Goal: Answer question/provide support

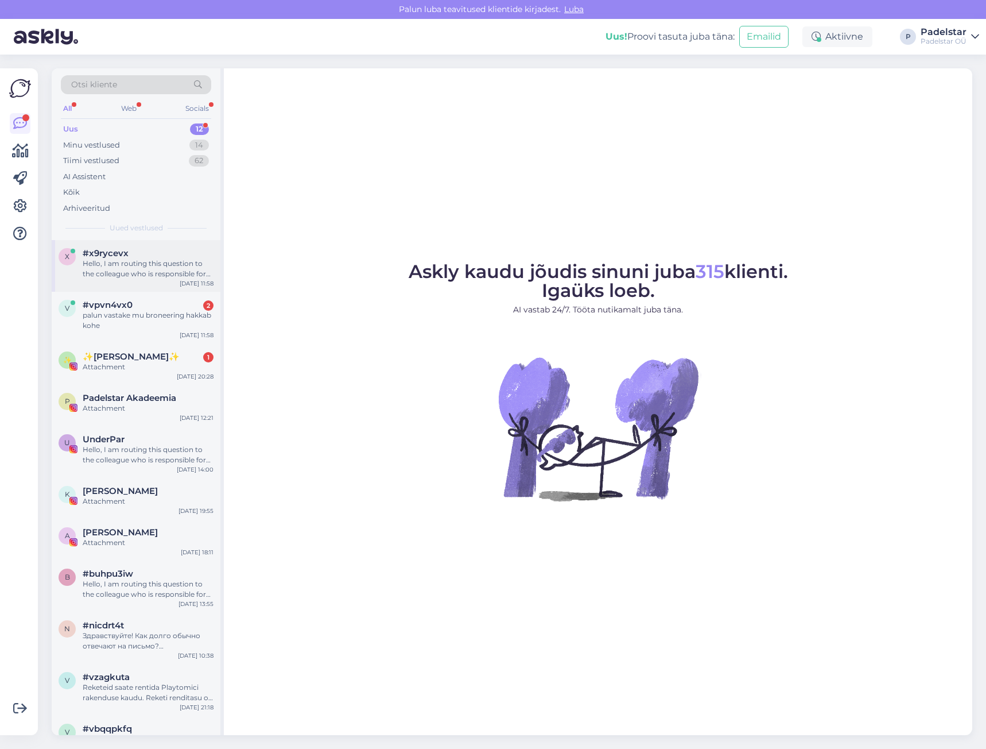
click at [122, 280] on div "x #x9rycevx Hello, I am routing this question to the colleague who is responsib…" at bounding box center [136, 266] width 169 height 52
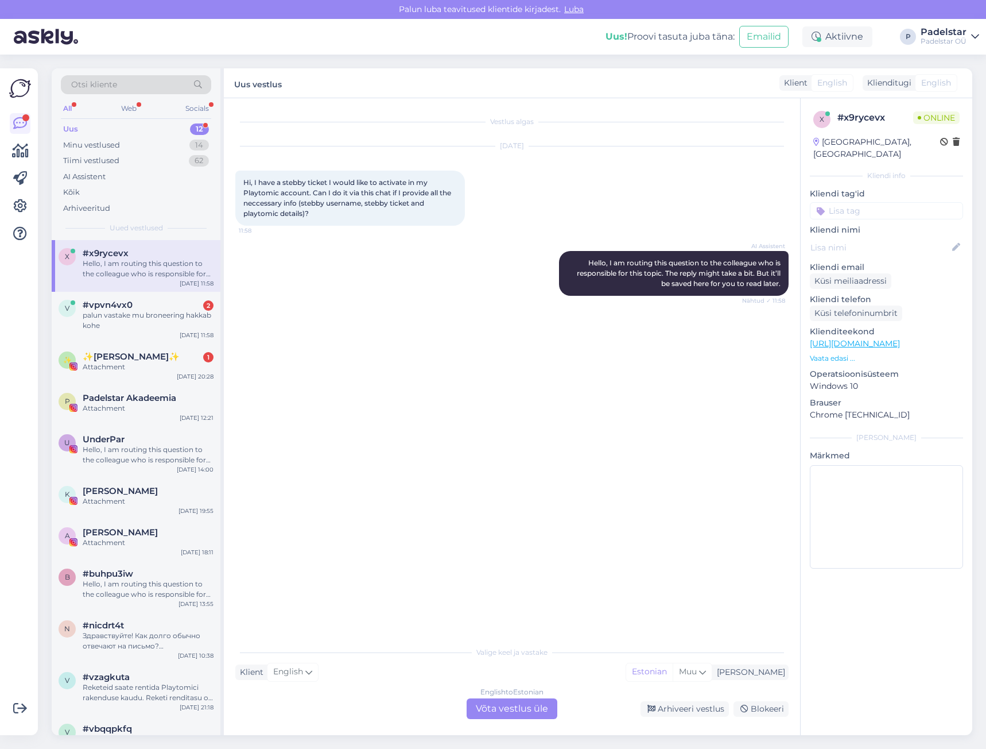
click at [468, 638] on div "Vestlus algas [DATE] Hi, I have a stebby ticket I would like to activate in my …" at bounding box center [512, 416] width 576 height 637
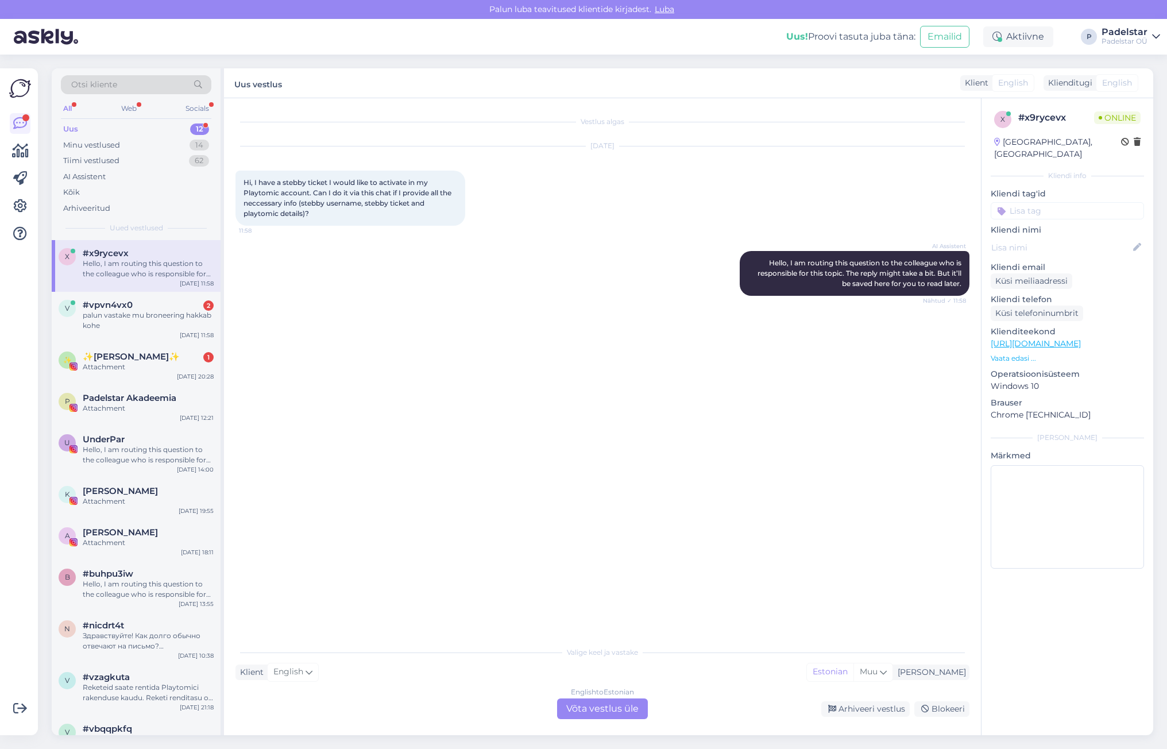
click at [598, 711] on div "English to Estonian Võta vestlus üle" at bounding box center [602, 708] width 91 height 21
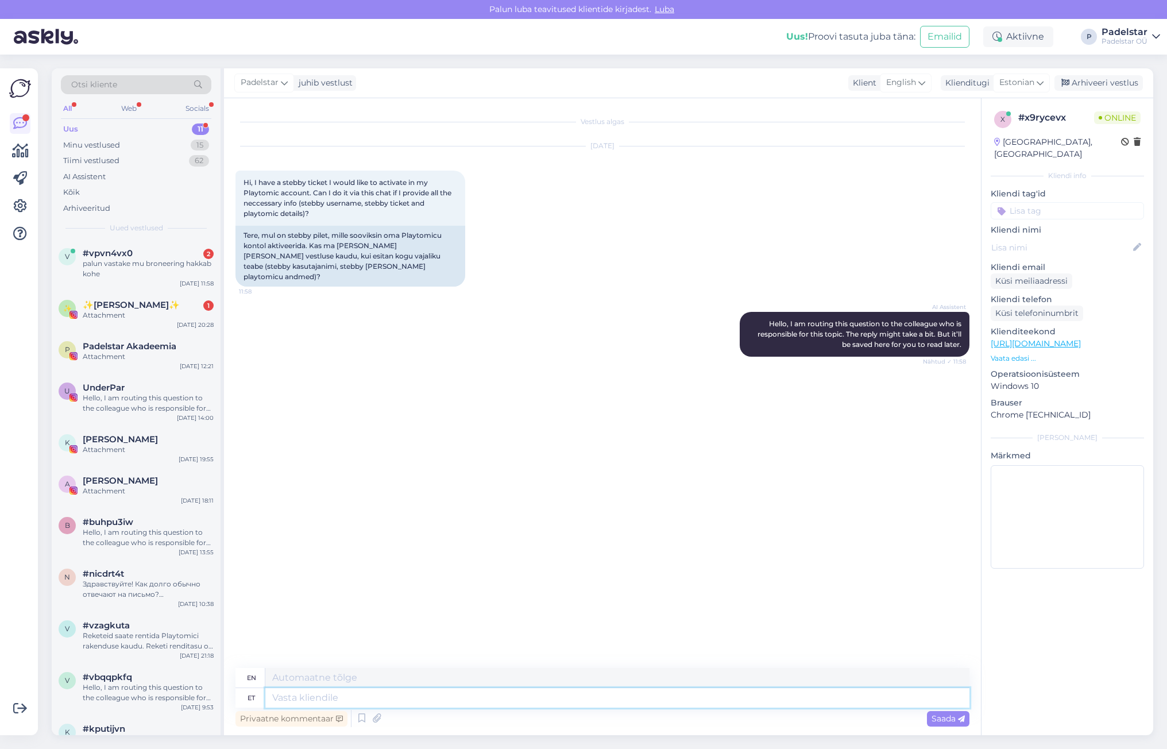
click at [304, 695] on textarea at bounding box center [617, 698] width 704 height 20
type textarea "H"
type textarea "Tere"
type textarea "Hello"
type textarea "Tere,"
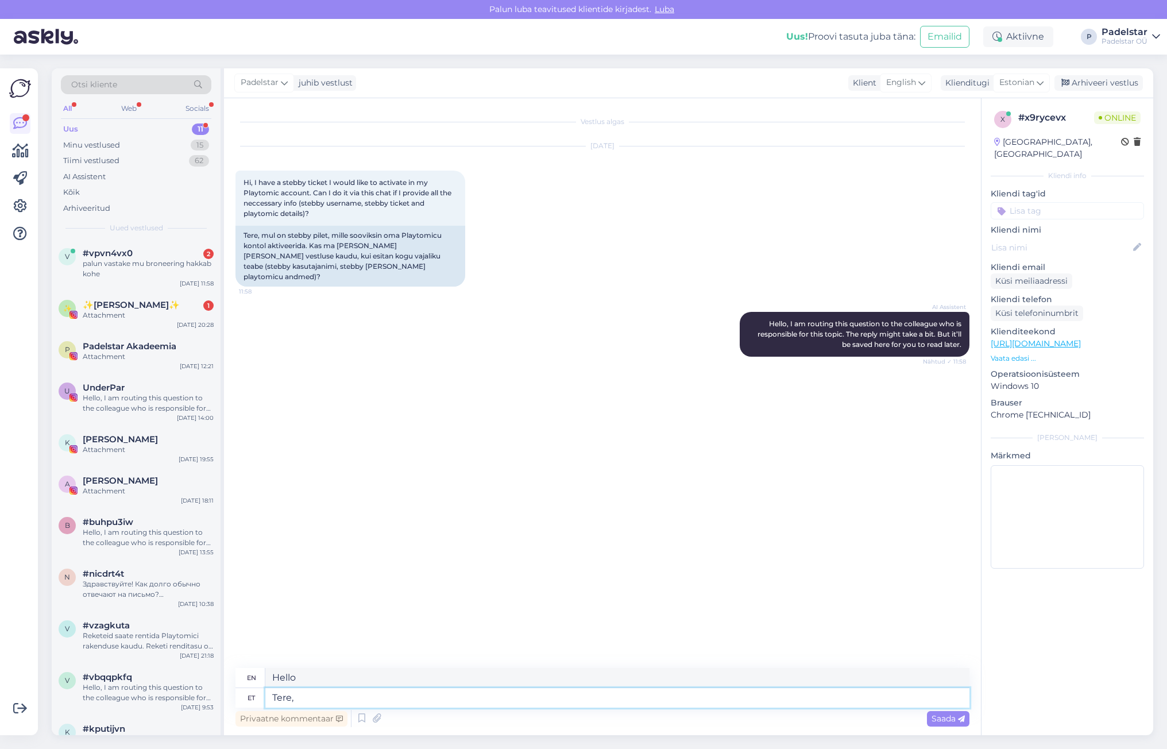
type textarea "Hello,"
type textarea "Tere, palun sa"
type textarea "Hello, please."
type textarea "Tere, palun saatke me"
type textarea "Hello, please send"
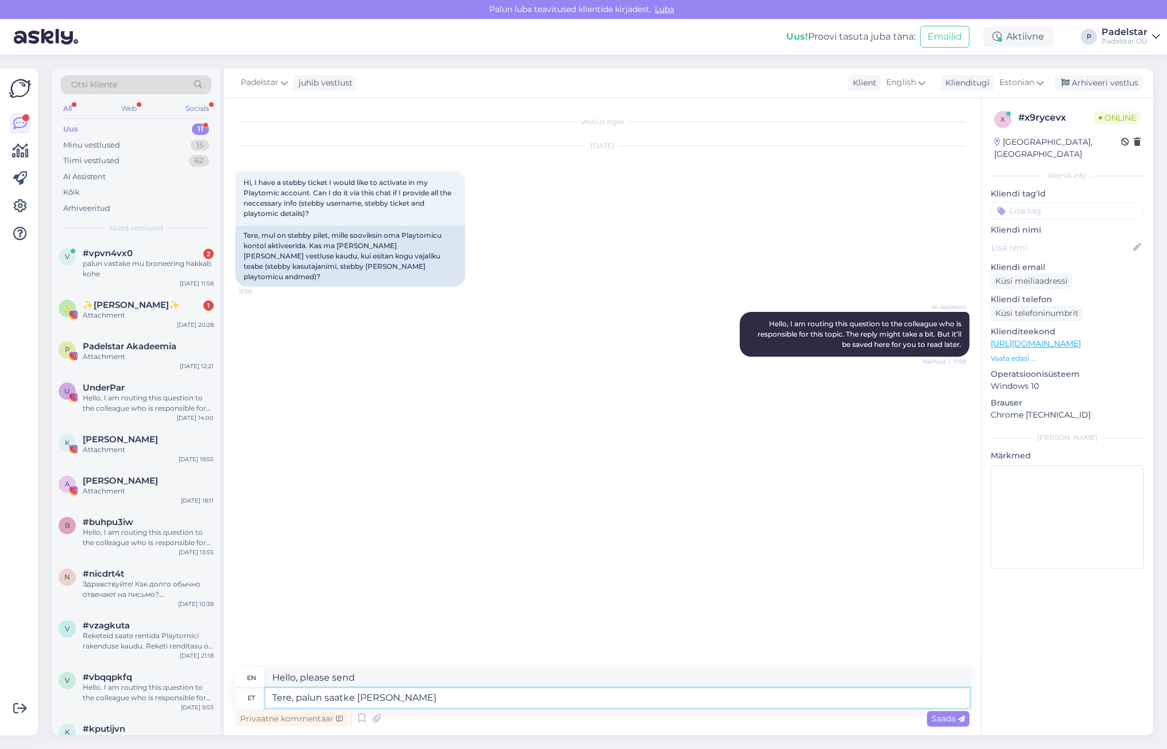
type textarea "Tere, palun saatke [PERSON_NAME]"
type textarea "Hello, please send us"
type textarea "Tere, palun saatke meile email i"
type textarea "Hello, please send us an email."
type textarea "Tere, palun saatke meile email info@"
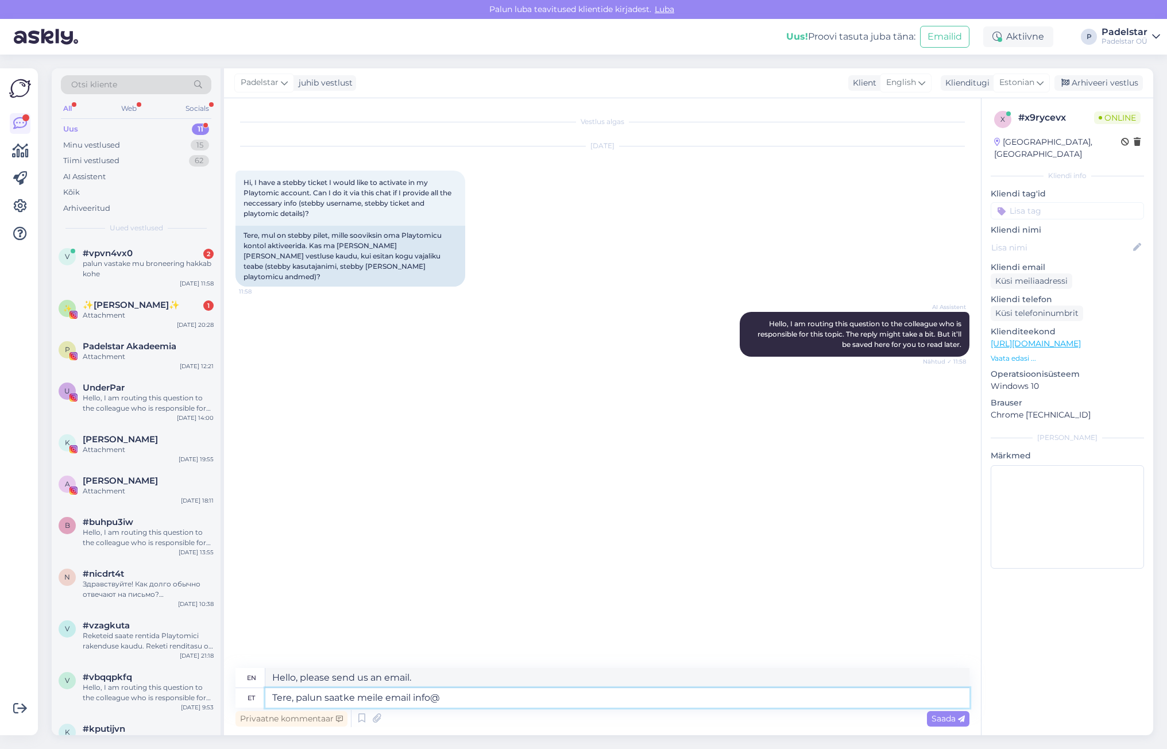
type textarea "Hello, please send us an email with information."
type textarea "Tere, palun saatke meile email [EMAIL_ADDRESS][DOMAIN_NAME]"
type textarea "Hello, please send us an email [EMAIL_ADDRESS][DOMAIN_NAME]"
type textarea "Tere, palun saatke meile email [EMAIL_ADDRESS][DOMAIN_NAME]"
click at [937, 721] on span "Saada" at bounding box center [947, 718] width 33 height 10
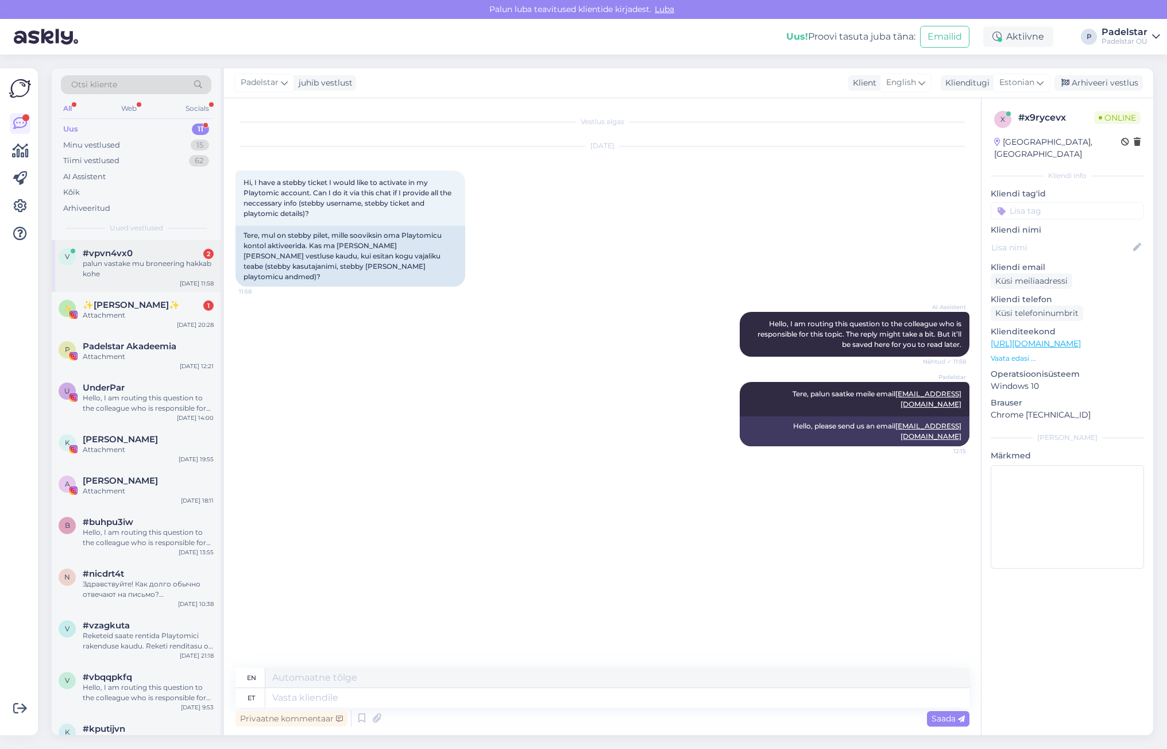
click at [129, 273] on div "palun vastake mu broneering hakkab kohe" at bounding box center [148, 268] width 131 height 21
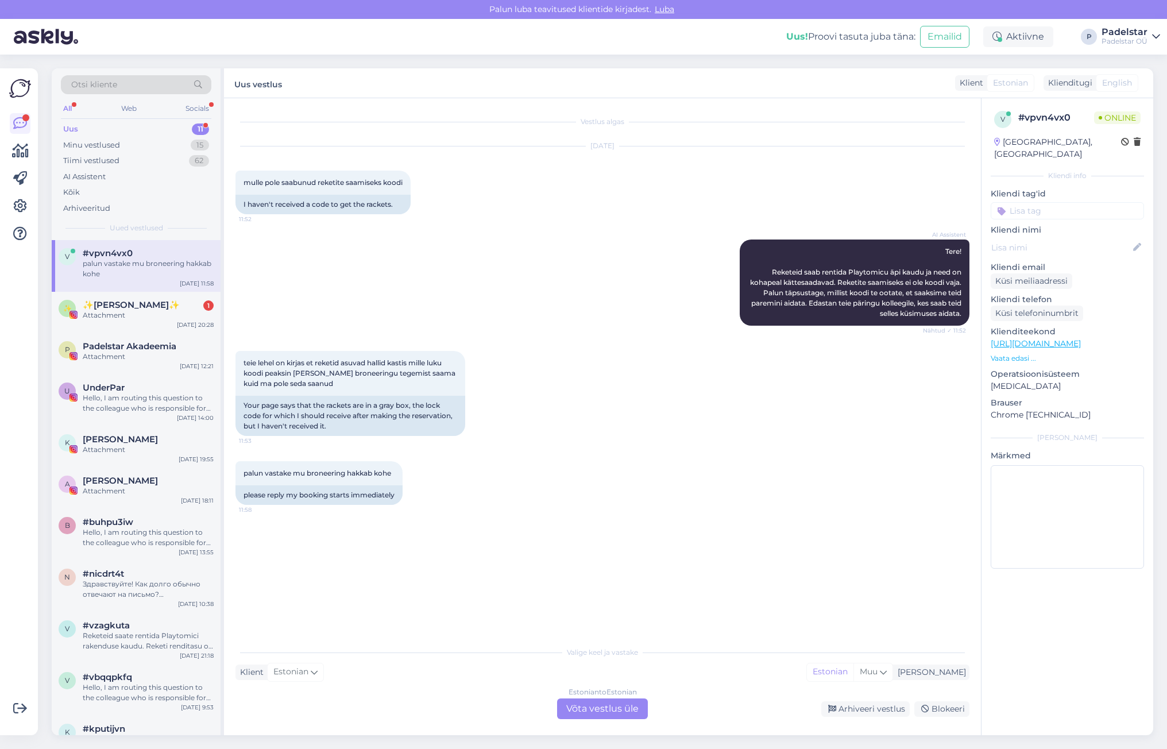
click at [609, 712] on div "Estonian to Estonian Võta vestlus üle" at bounding box center [602, 708] width 91 height 21
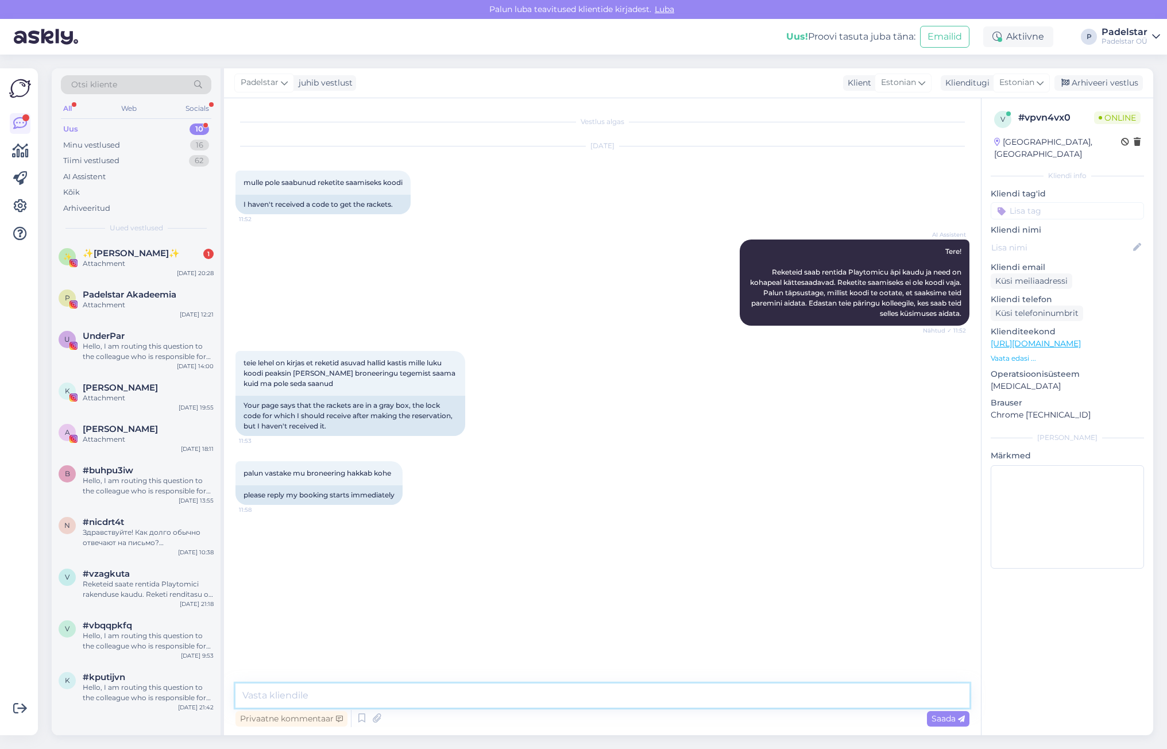
click at [318, 696] on textarea at bounding box center [602, 695] width 734 height 24
type textarea "t"
type textarea "Tere kastid on avatud ning koodi polevaja. tõstke kaas ülesse"
click at [71, 108] on div "All" at bounding box center [67, 108] width 13 height 15
click at [85, 144] on div "Minu vestlused" at bounding box center [91, 145] width 57 height 11
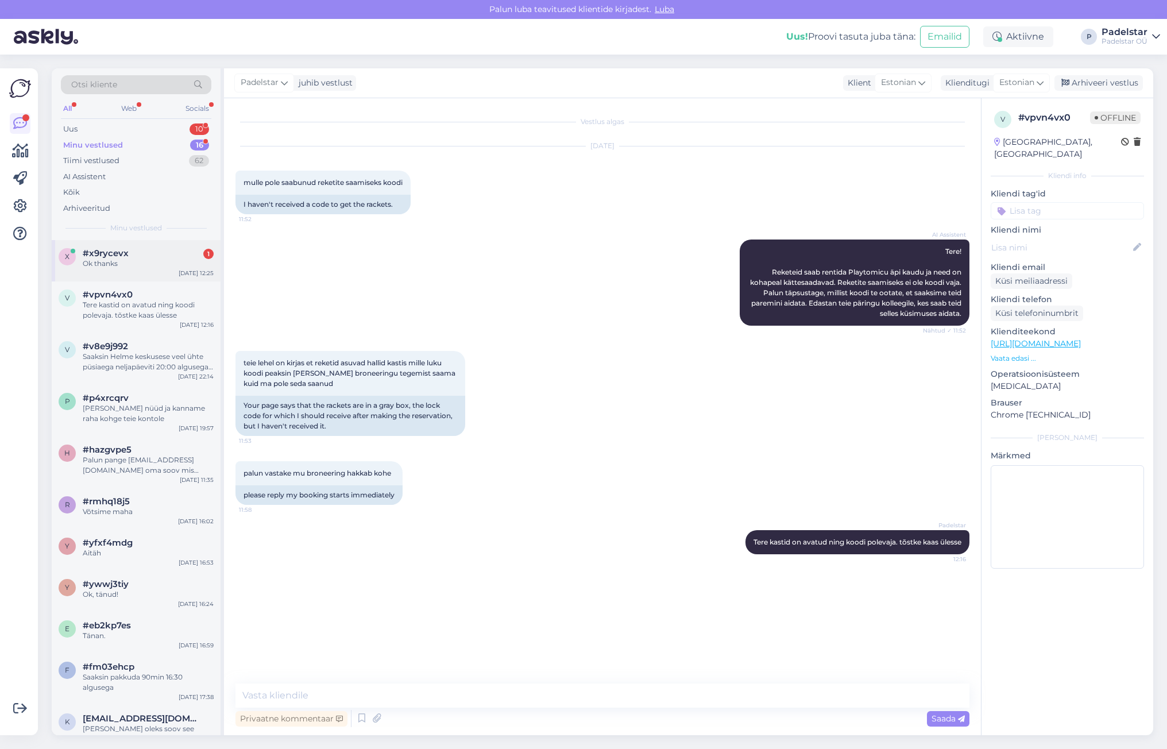
click at [126, 258] on span "#x9rycevx" at bounding box center [106, 253] width 46 height 10
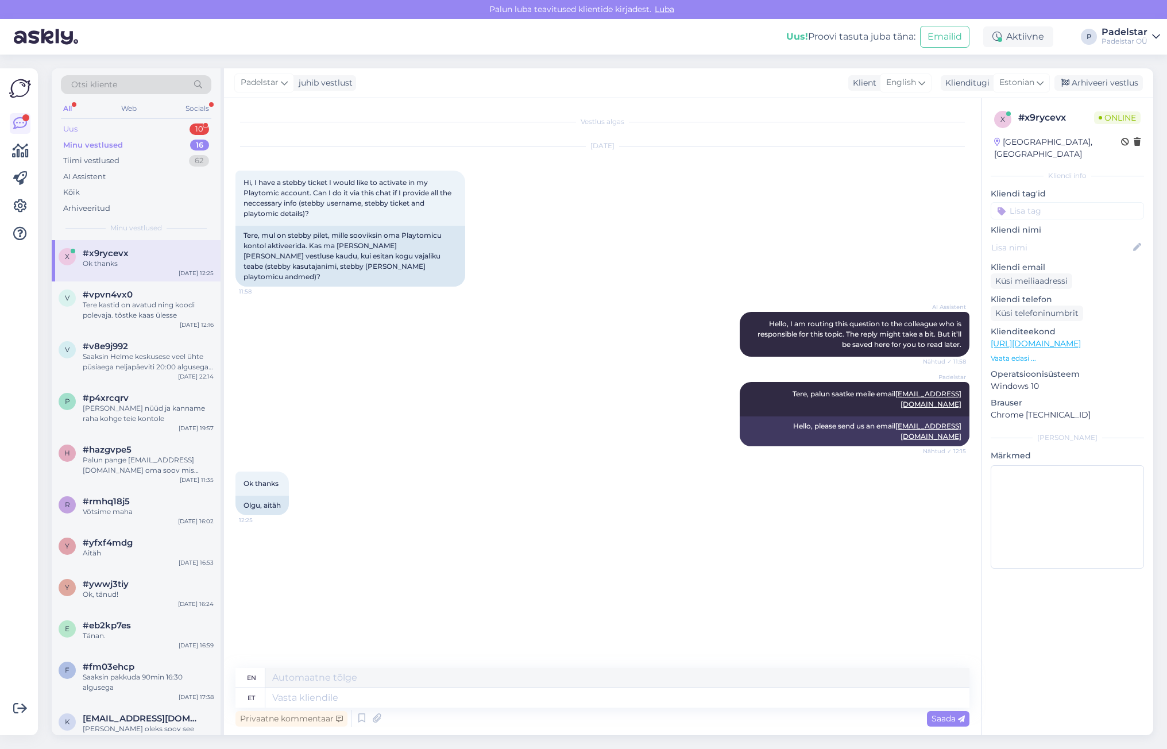
click at [88, 126] on div "Uus 10" at bounding box center [136, 129] width 150 height 16
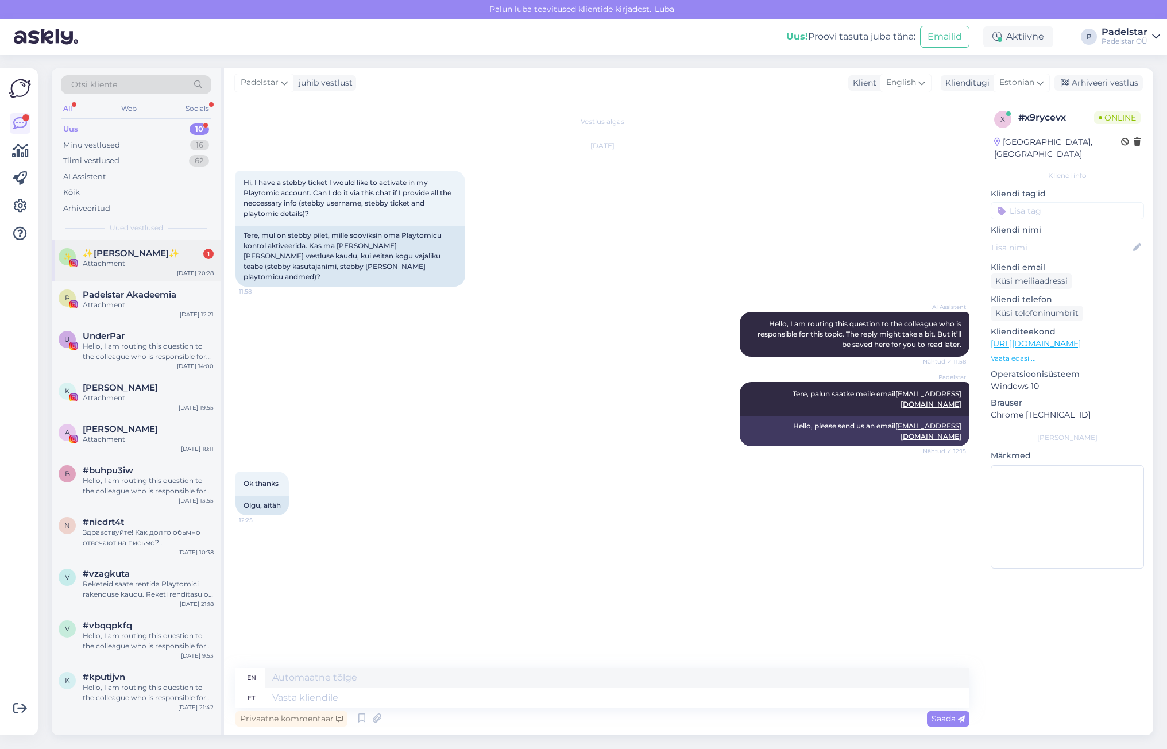
click at [129, 265] on div "Attachment" at bounding box center [148, 263] width 131 height 10
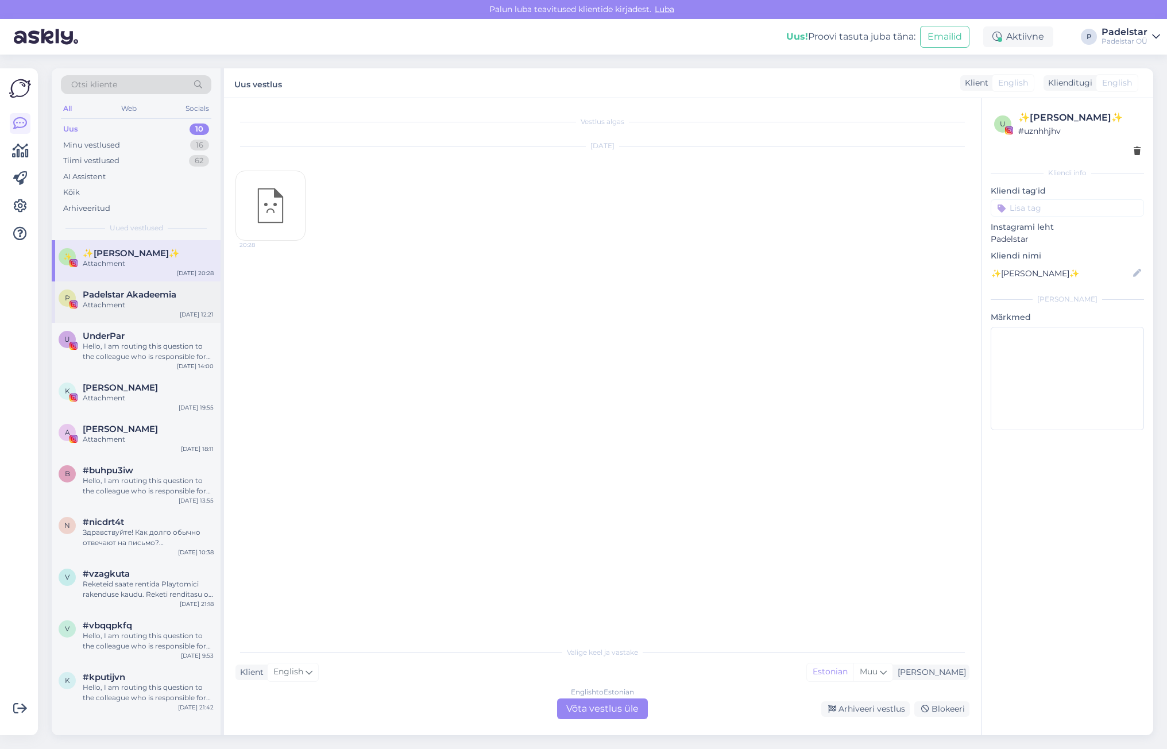
click at [118, 299] on span "Padelstar Akadeemia" at bounding box center [130, 294] width 94 height 10
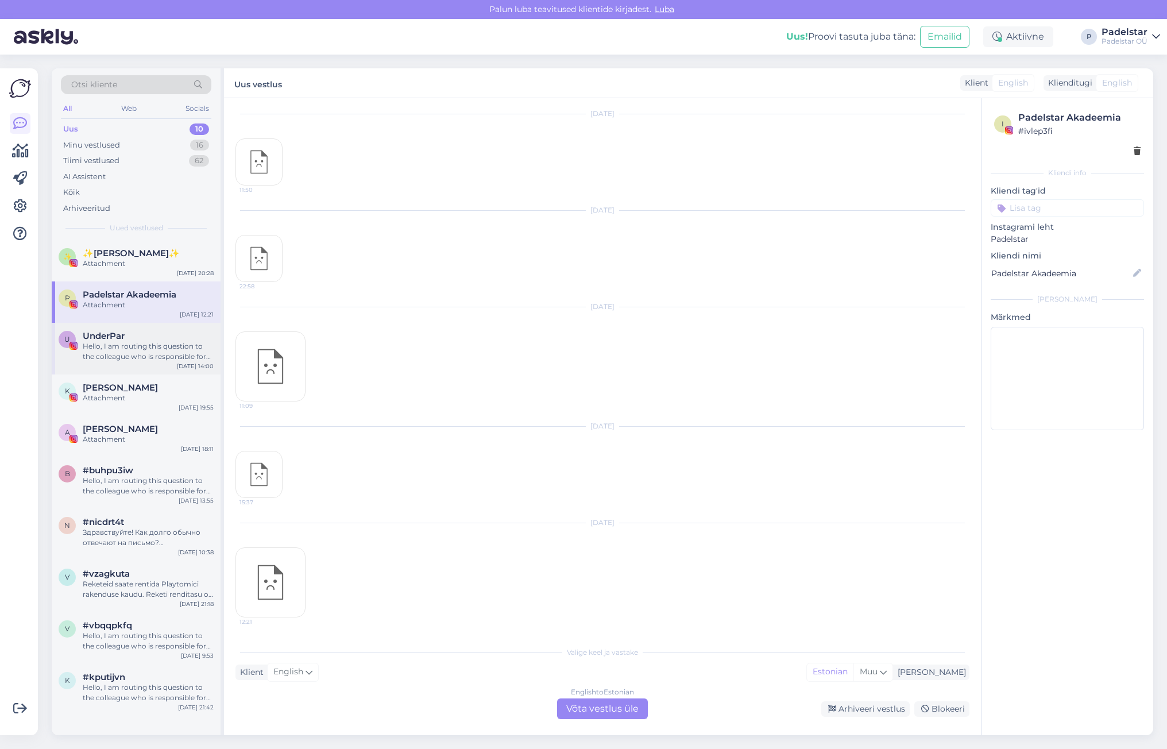
click at [127, 352] on div "Hello, I am routing this question to the colleague who is responsible for this …" at bounding box center [148, 351] width 131 height 21
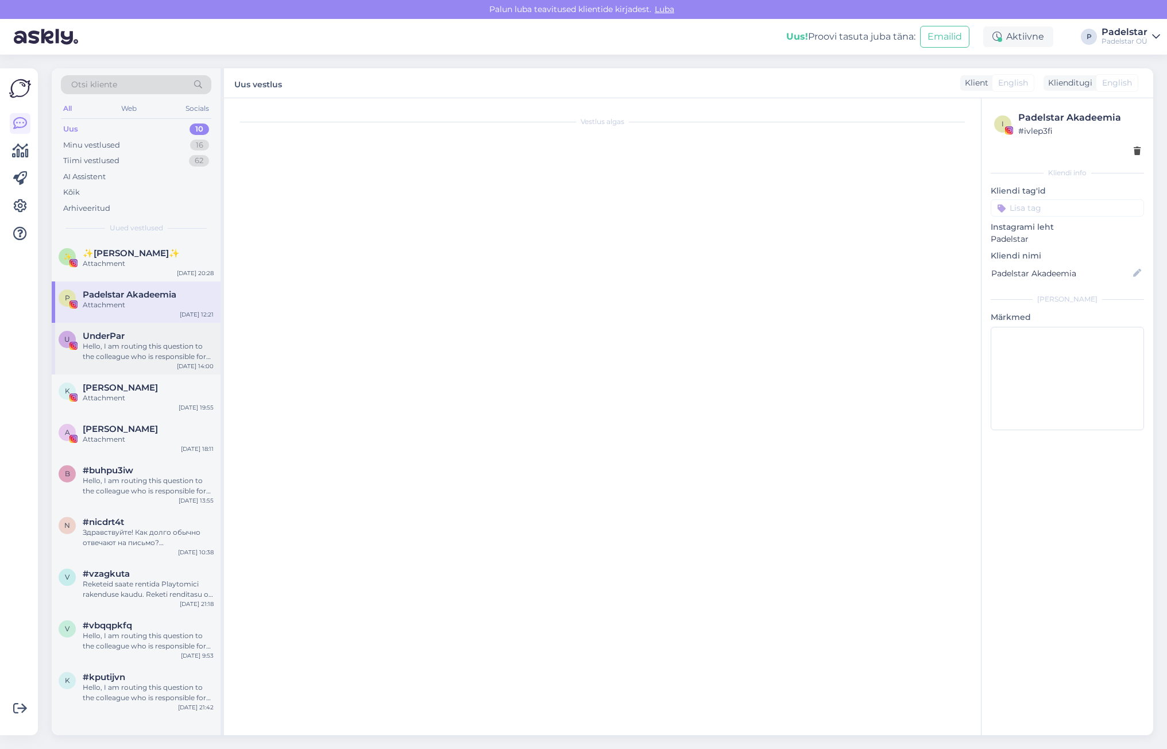
scroll to position [0, 0]
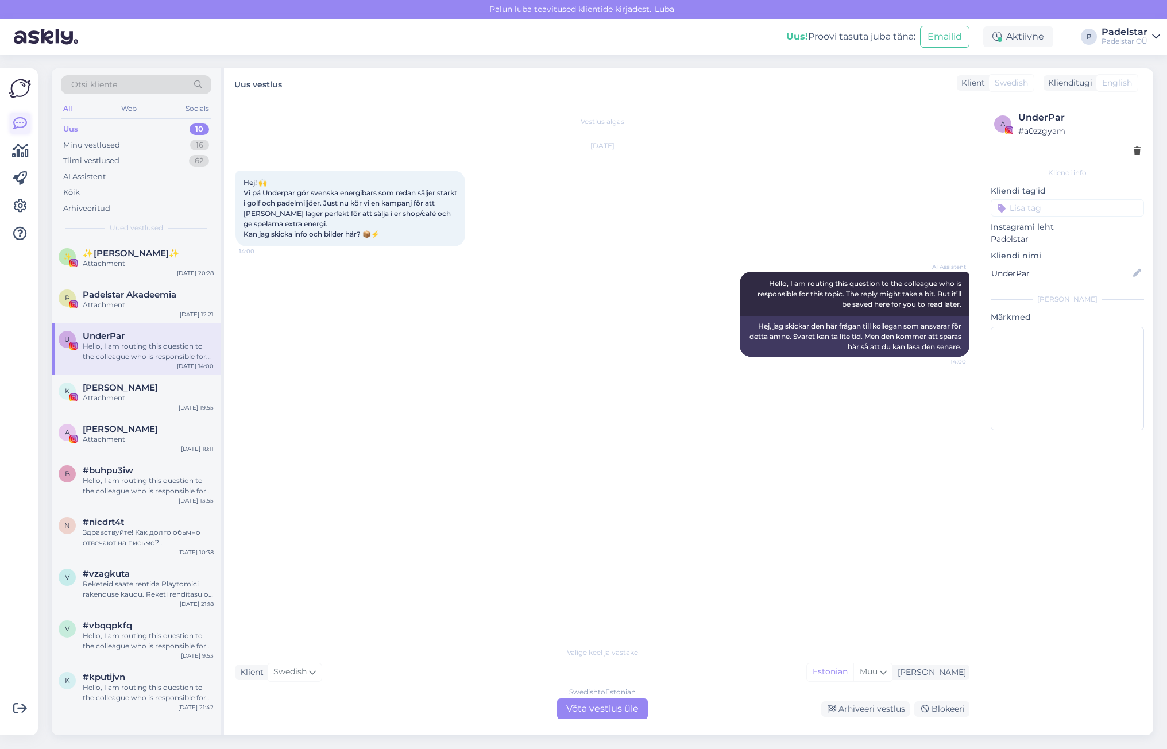
click at [21, 123] on icon at bounding box center [20, 124] width 14 height 14
